Goal: Task Accomplishment & Management: Complete application form

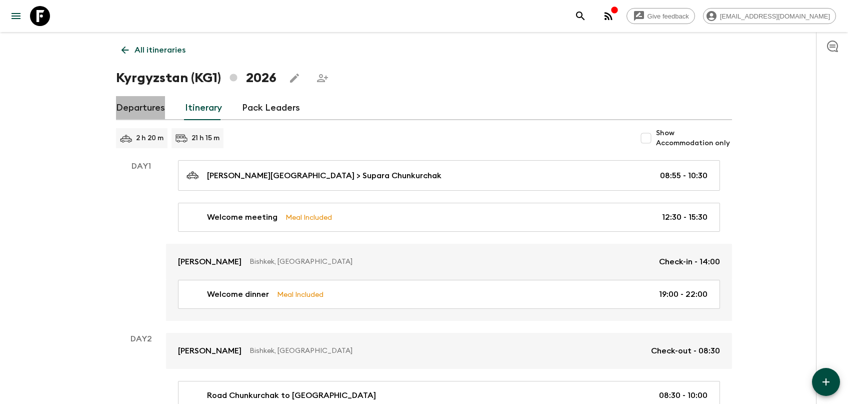
click at [148, 106] on link "Departures" at bounding box center [140, 108] width 49 height 24
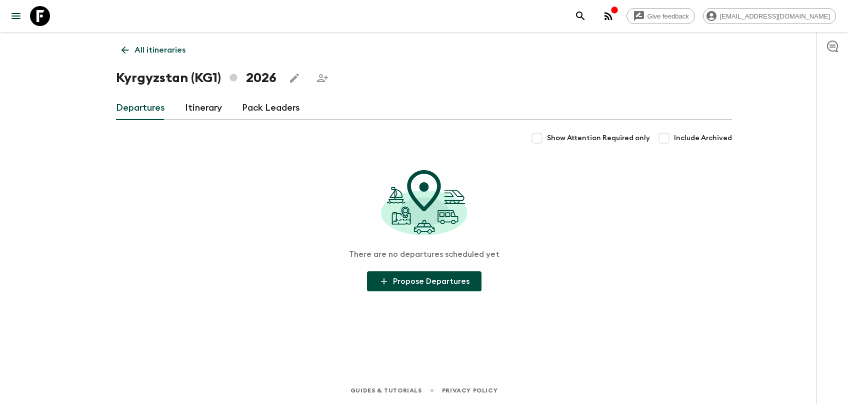
click at [137, 48] on p "All itineraries" at bounding box center [160, 50] width 51 height 12
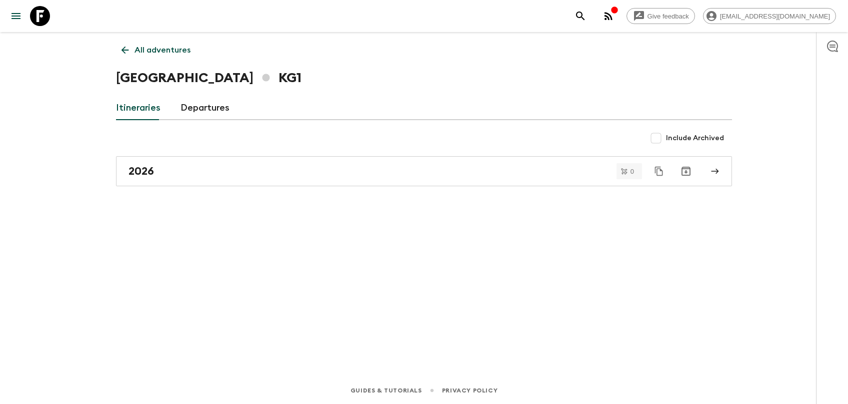
click at [169, 46] on p "All adventures" at bounding box center [163, 50] width 56 height 12
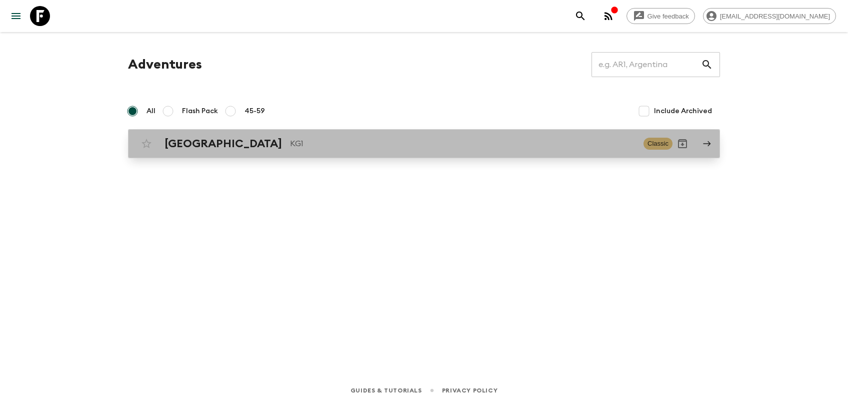
click at [157, 137] on div "Kyrgyzstan KG1 Classic" at bounding box center [405, 144] width 536 height 20
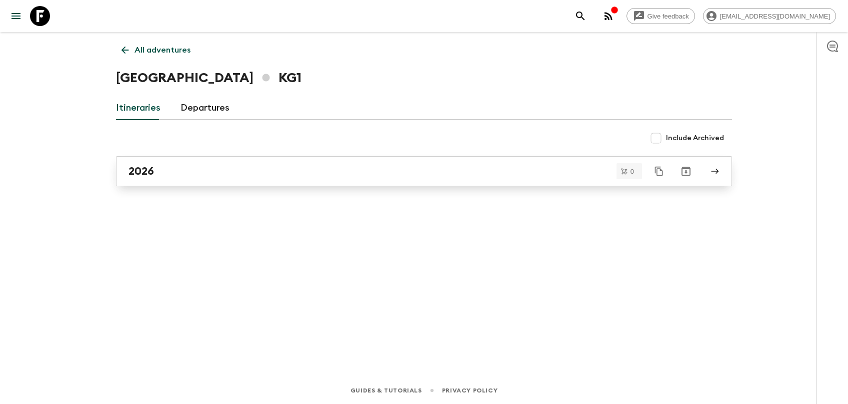
click at [171, 169] on div "2026" at bounding box center [415, 171] width 572 height 13
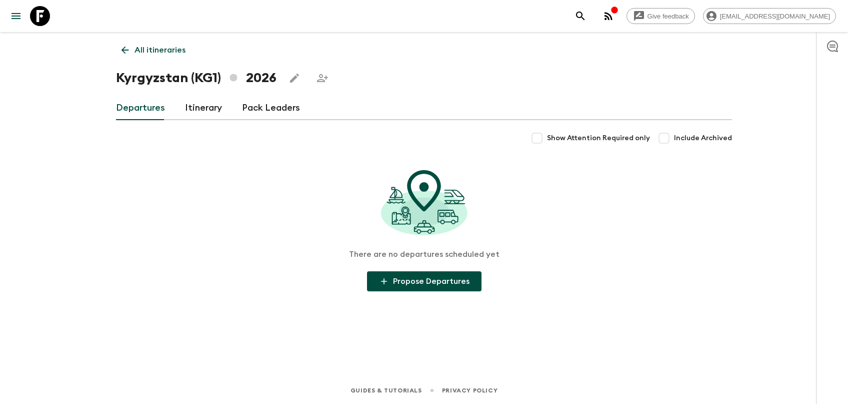
click at [188, 109] on link "Itinerary" at bounding box center [203, 108] width 37 height 24
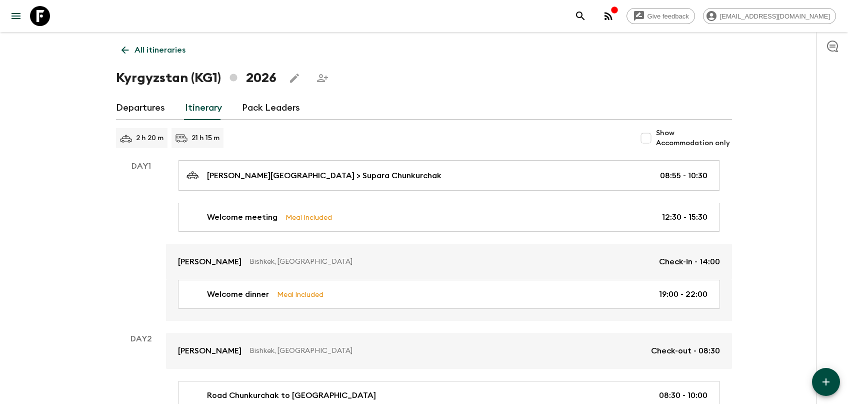
click at [161, 111] on link "Departures" at bounding box center [140, 108] width 49 height 24
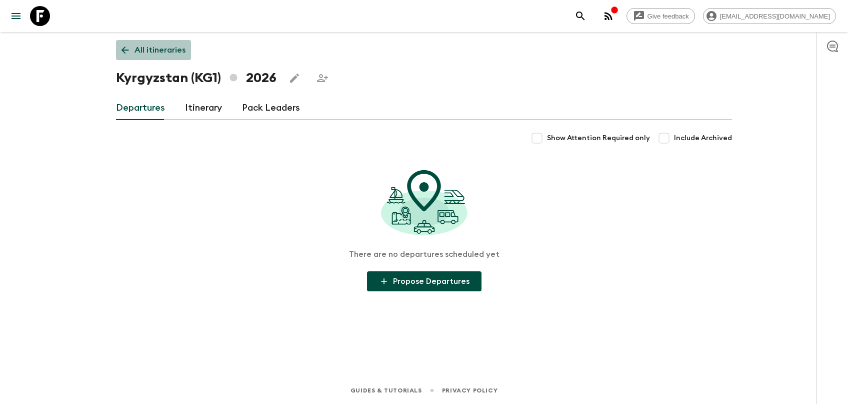
click at [165, 54] on p "All itineraries" at bounding box center [160, 50] width 51 height 12
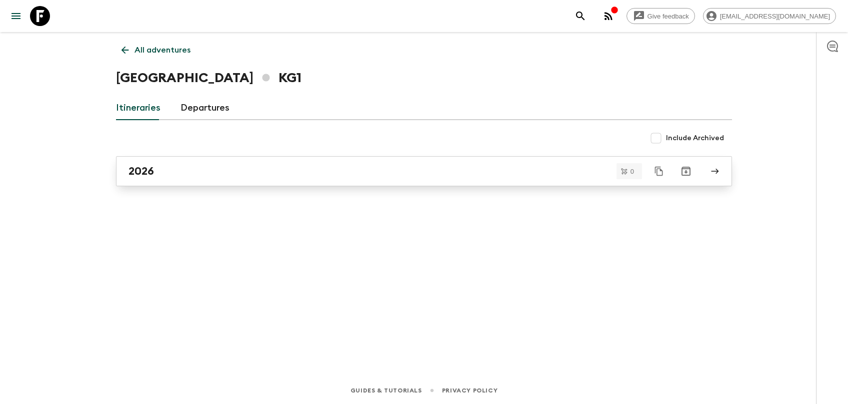
click at [215, 163] on link "2026" at bounding box center [424, 171] width 616 height 30
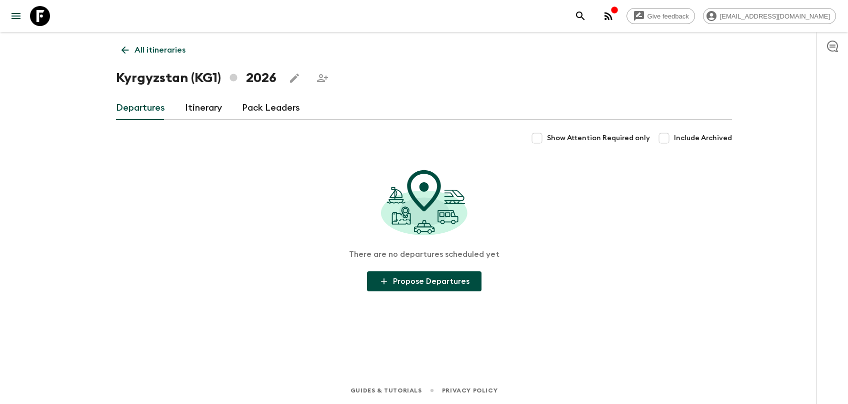
click at [443, 291] on div "All itineraries [GEOGRAPHIC_DATA] (KG1) 2026 Departures Itinerary Pack Leaders …" at bounding box center [424, 190] width 640 height 317
click at [444, 282] on button "Propose Departures" at bounding box center [424, 281] width 115 height 20
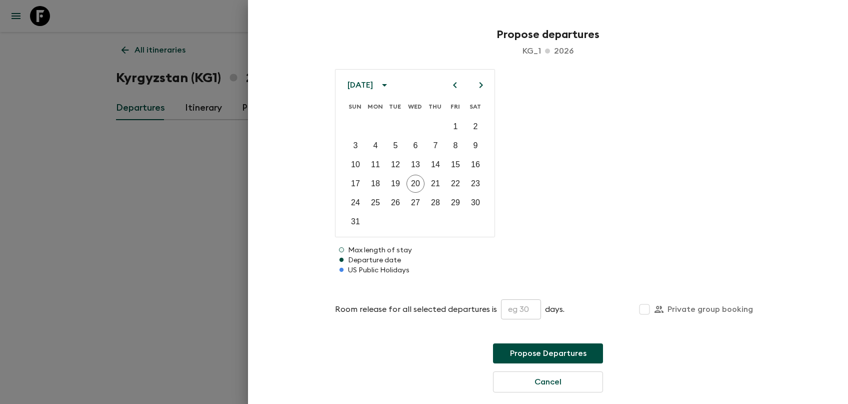
click at [489, 78] on div at bounding box center [468, 85] width 43 height 17
click at [480, 82] on icon "Next month" at bounding box center [481, 85] width 12 height 12
click at [479, 84] on icon "Next month" at bounding box center [481, 85] width 12 height 12
click at [477, 84] on icon "Next month" at bounding box center [481, 85] width 12 height 12
click at [476, 84] on icon "Next month" at bounding box center [481, 85] width 12 height 12
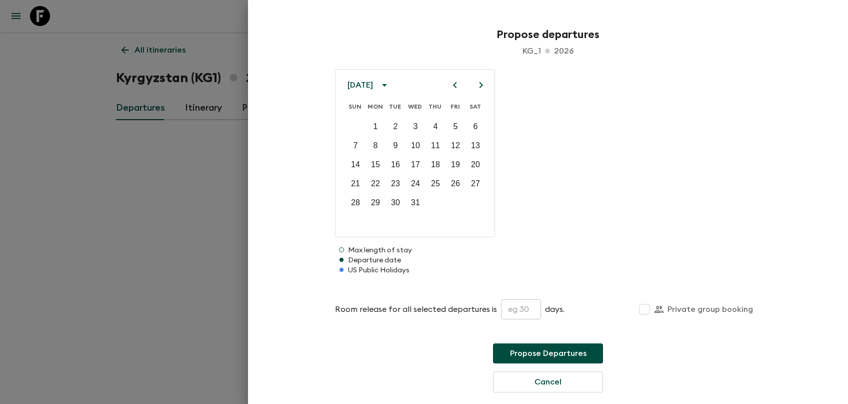
click at [476, 84] on icon "Next month" at bounding box center [481, 85] width 12 height 12
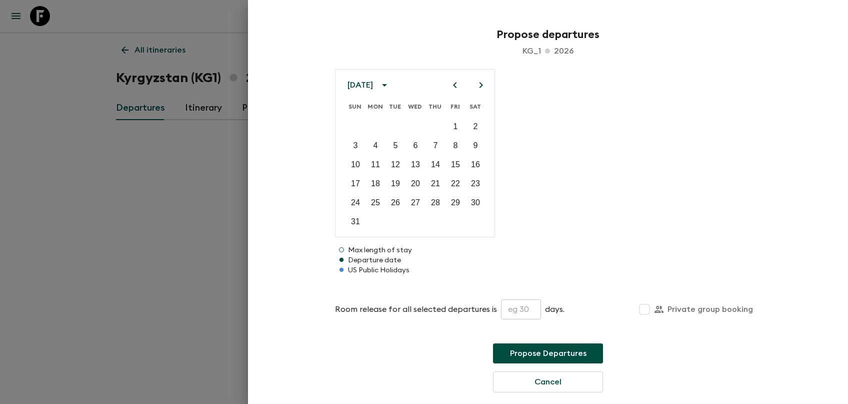
click at [476, 84] on icon "Next month" at bounding box center [481, 85] width 12 height 12
click at [456, 87] on icon "Previous month" at bounding box center [455, 85] width 4 height 6
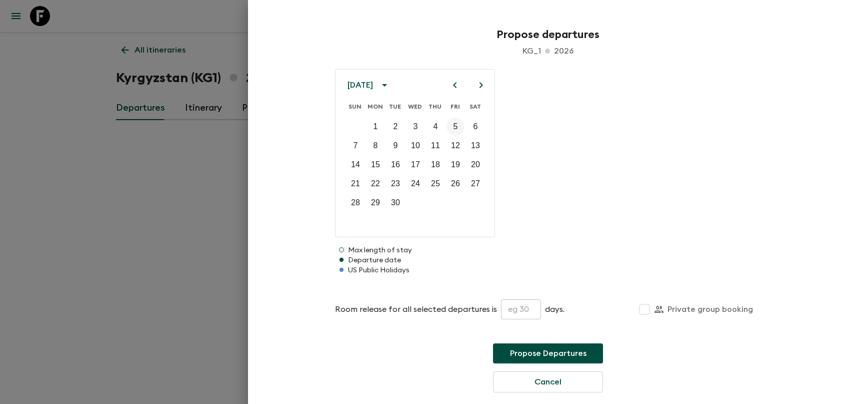
click at [460, 126] on button "5" at bounding box center [456, 127] width 18 height 18
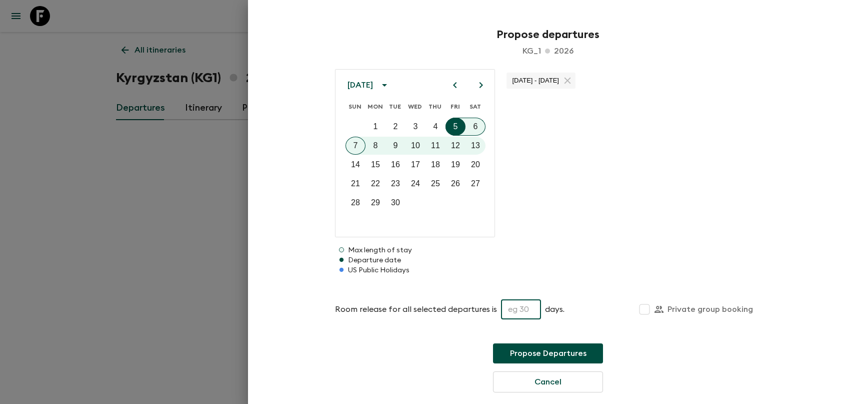
click at [506, 307] on input "text" at bounding box center [521, 309] width 40 height 20
type input "30"
click at [526, 353] on button "Propose Departures" at bounding box center [548, 353] width 110 height 20
